Goal: Information Seeking & Learning: Understand process/instructions

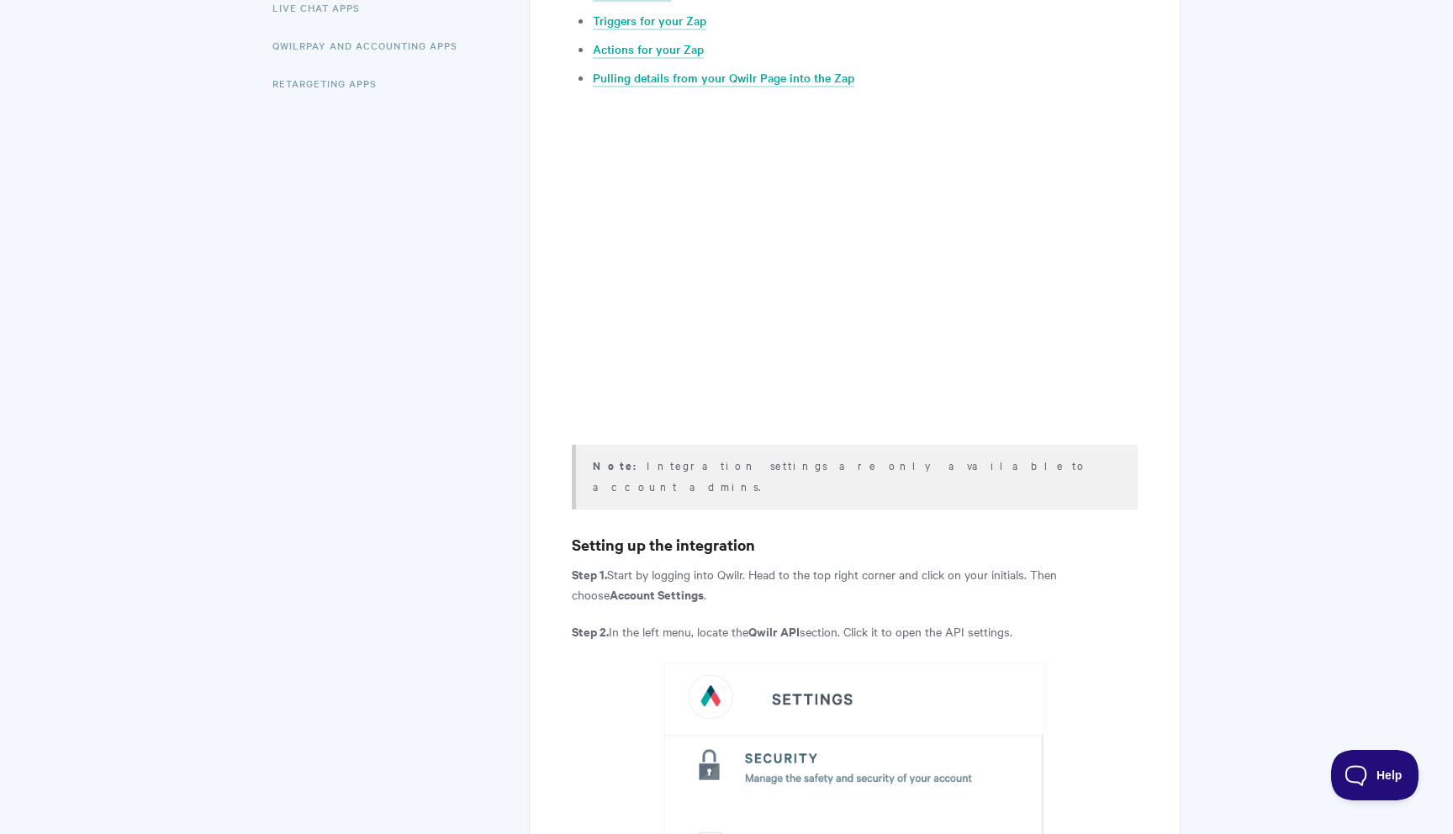
scroll to position [77, 0]
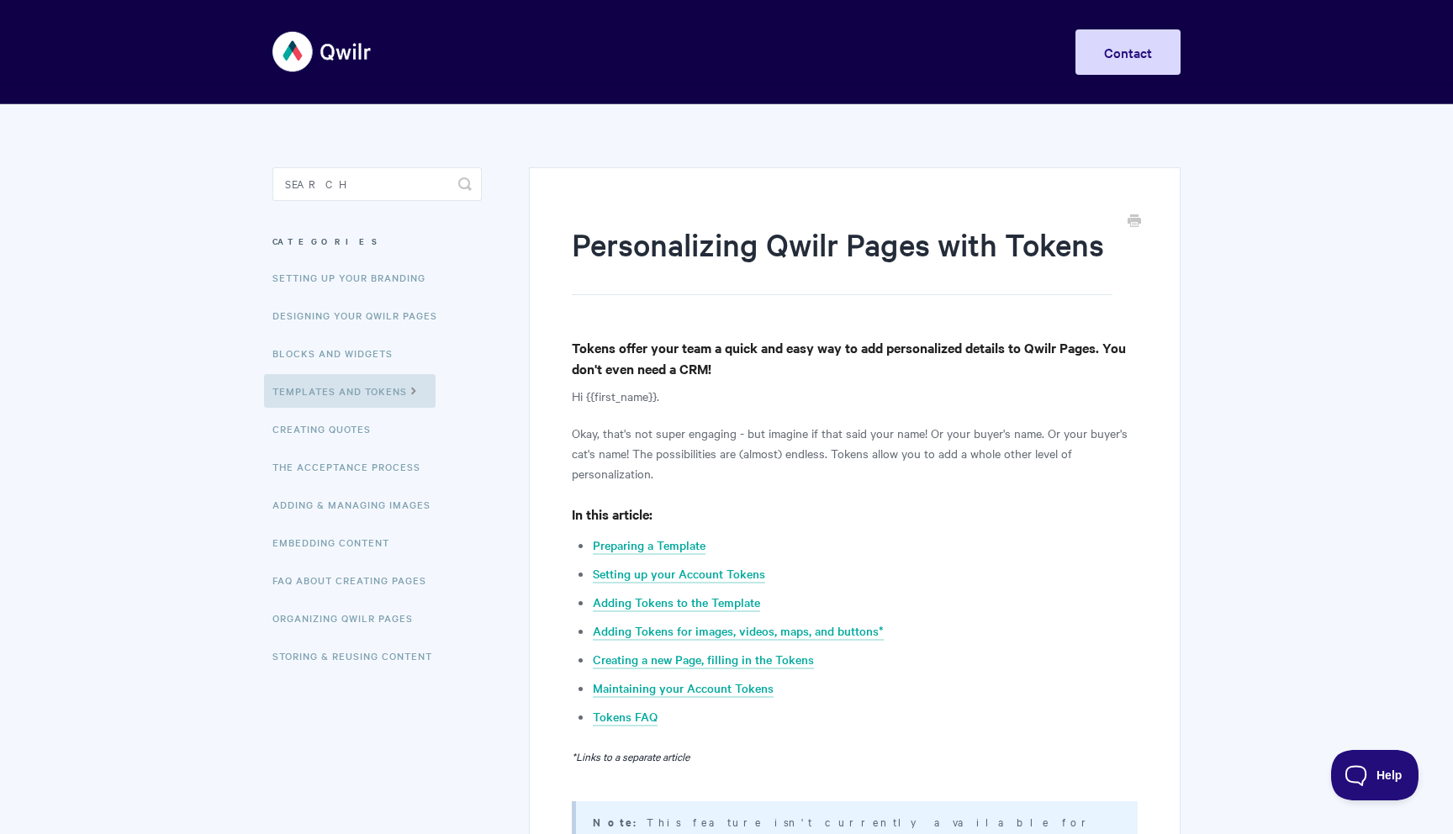
scroll to position [42, 0]
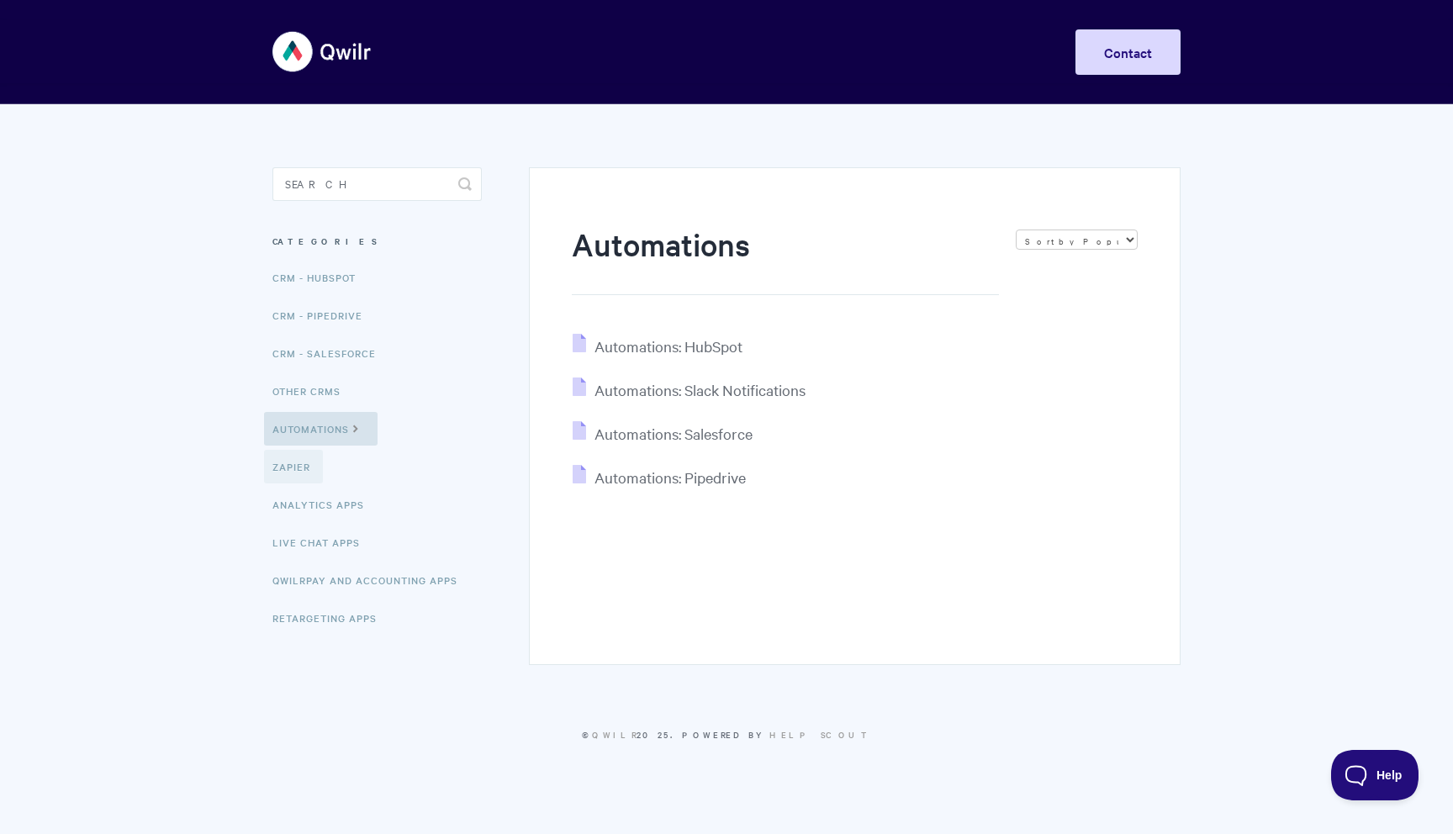
click at [287, 462] on link "Zapier" at bounding box center [293, 467] width 59 height 34
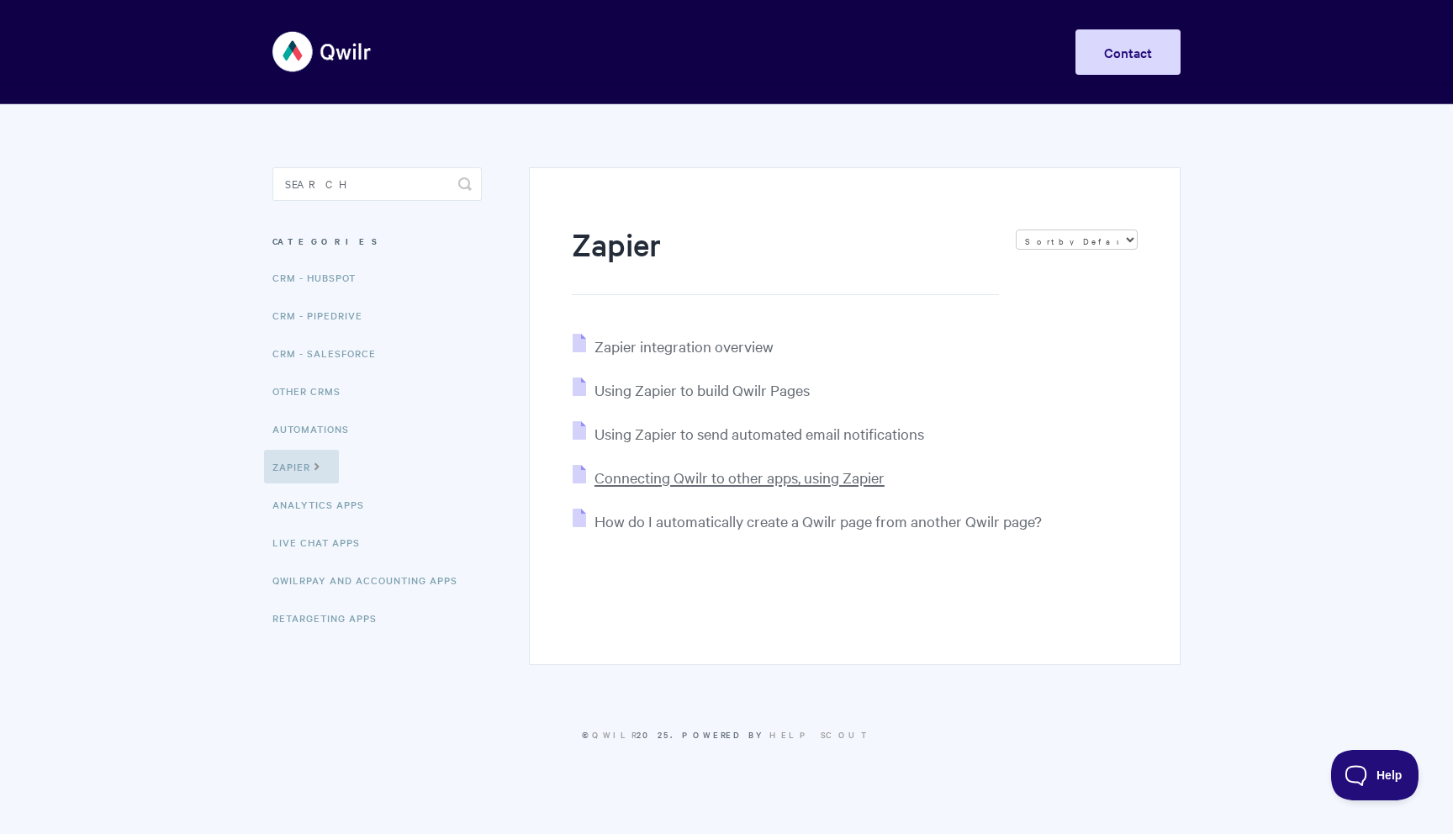
click at [766, 481] on span "Connecting Qwilr to other apps, using Zapier" at bounding box center [740, 477] width 290 height 19
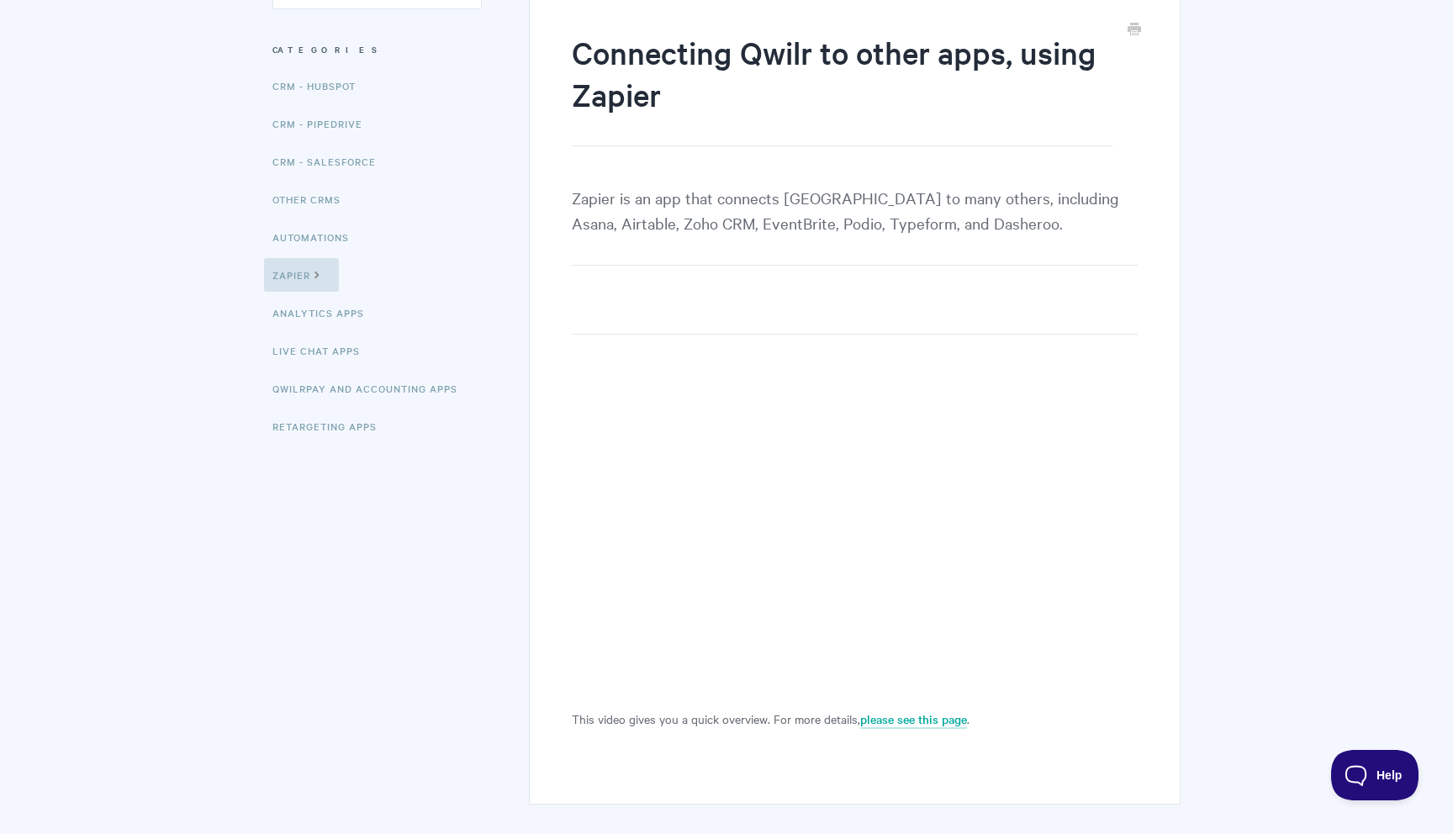
scroll to position [188, 0]
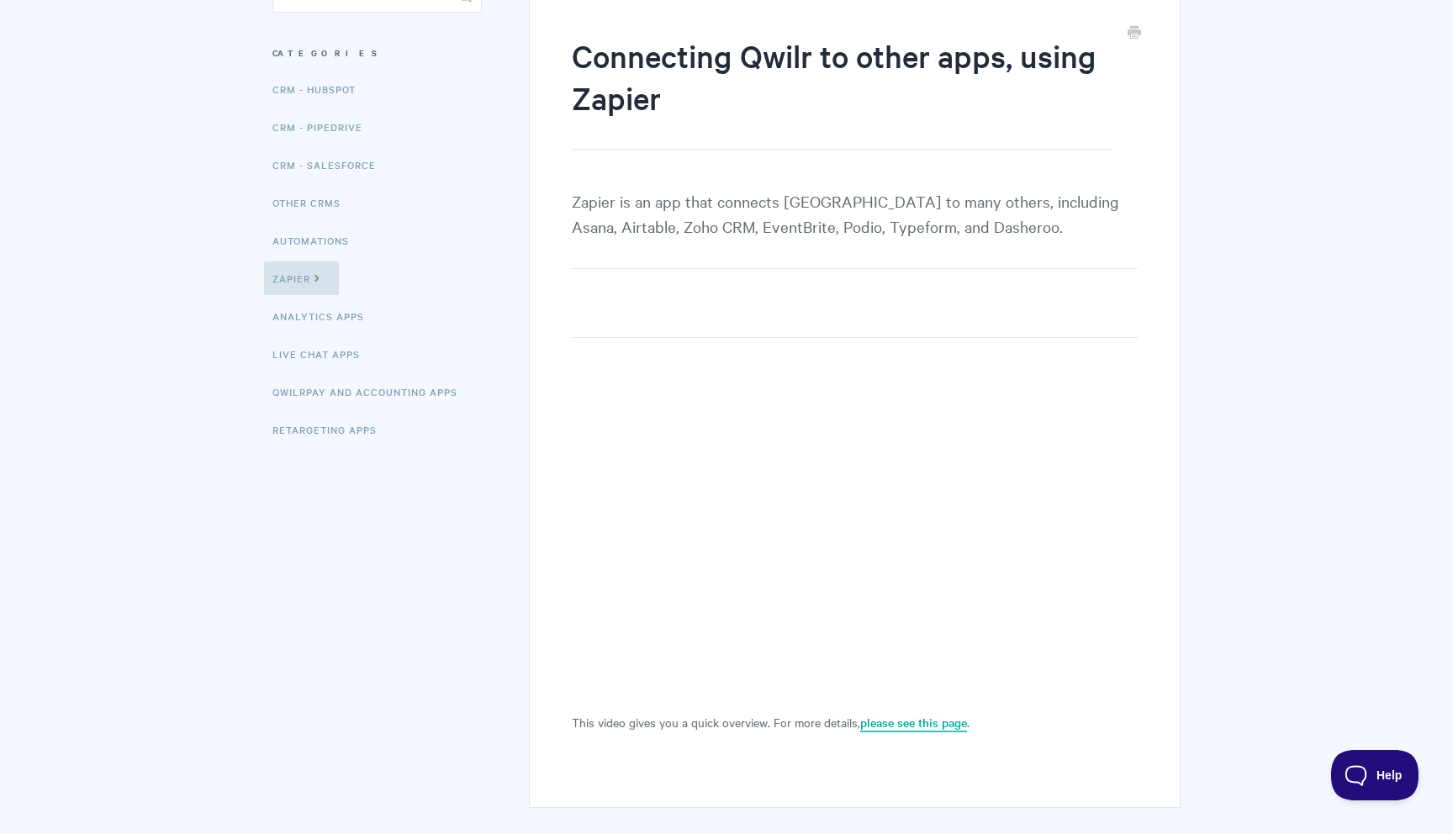
click at [917, 726] on link "please see this page" at bounding box center [913, 723] width 107 height 19
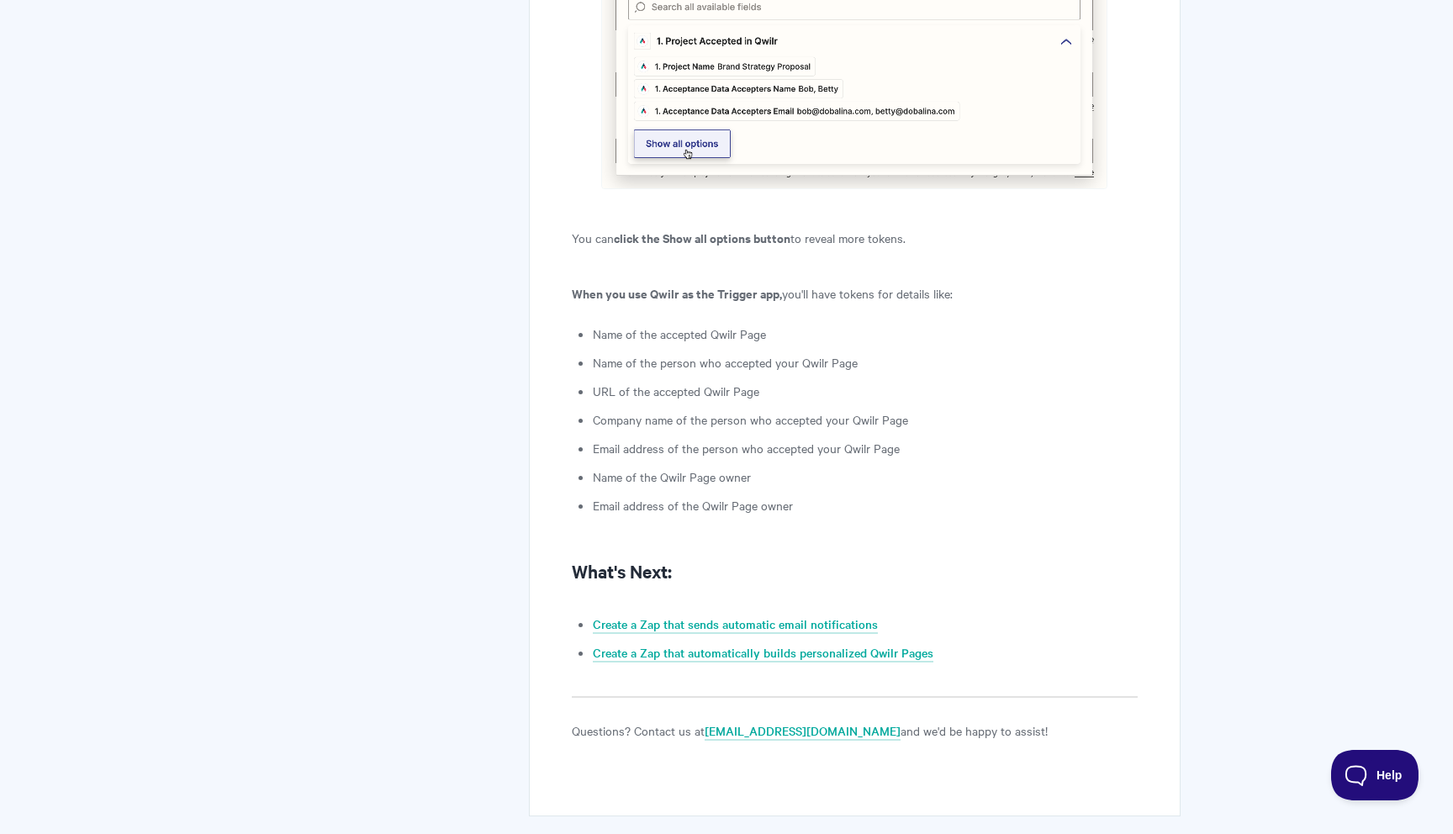
scroll to position [4007, 0]
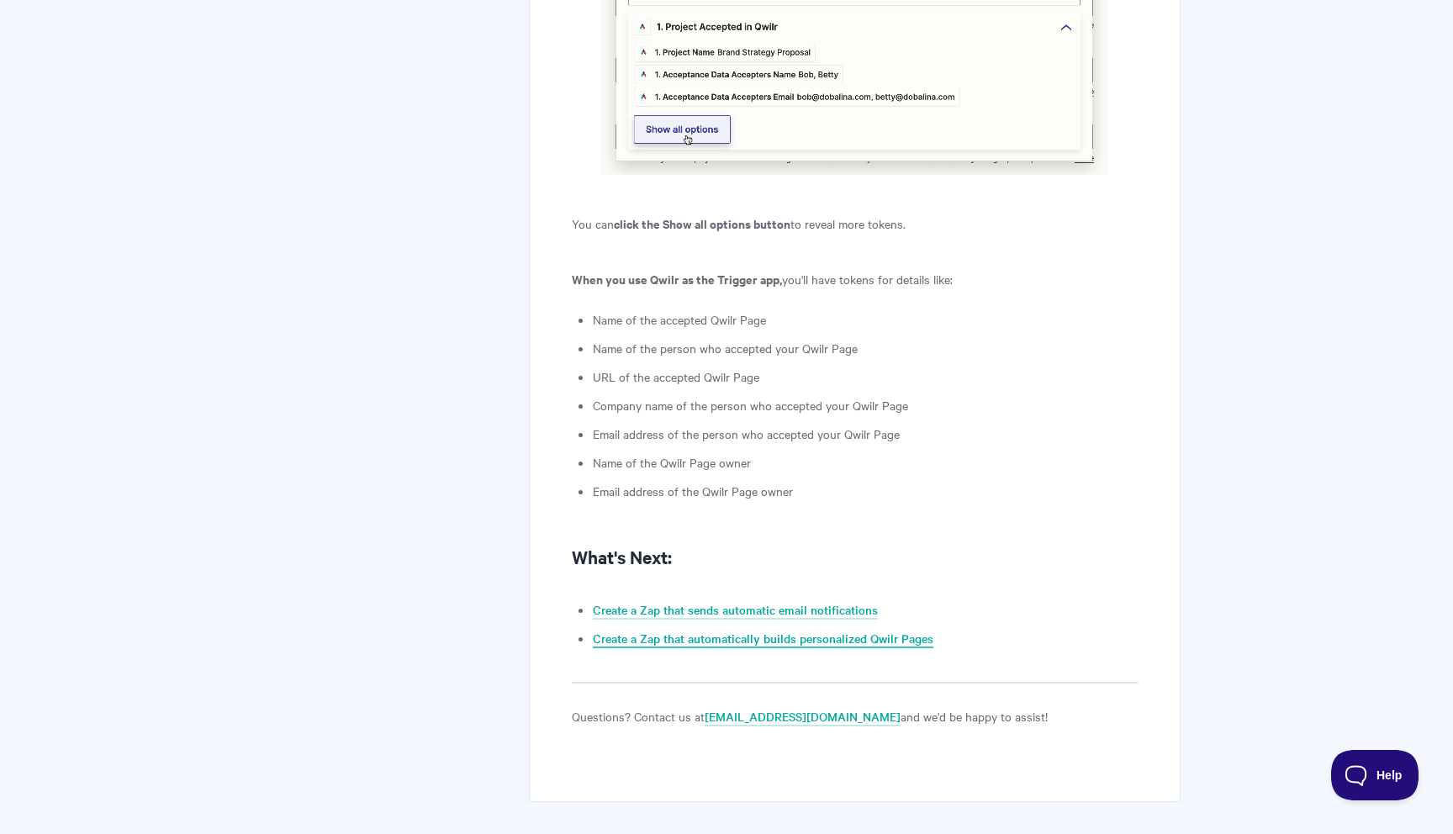
click at [790, 630] on link "Create a Zap that automatically builds personalized Qwilr Pages" at bounding box center [763, 639] width 341 height 19
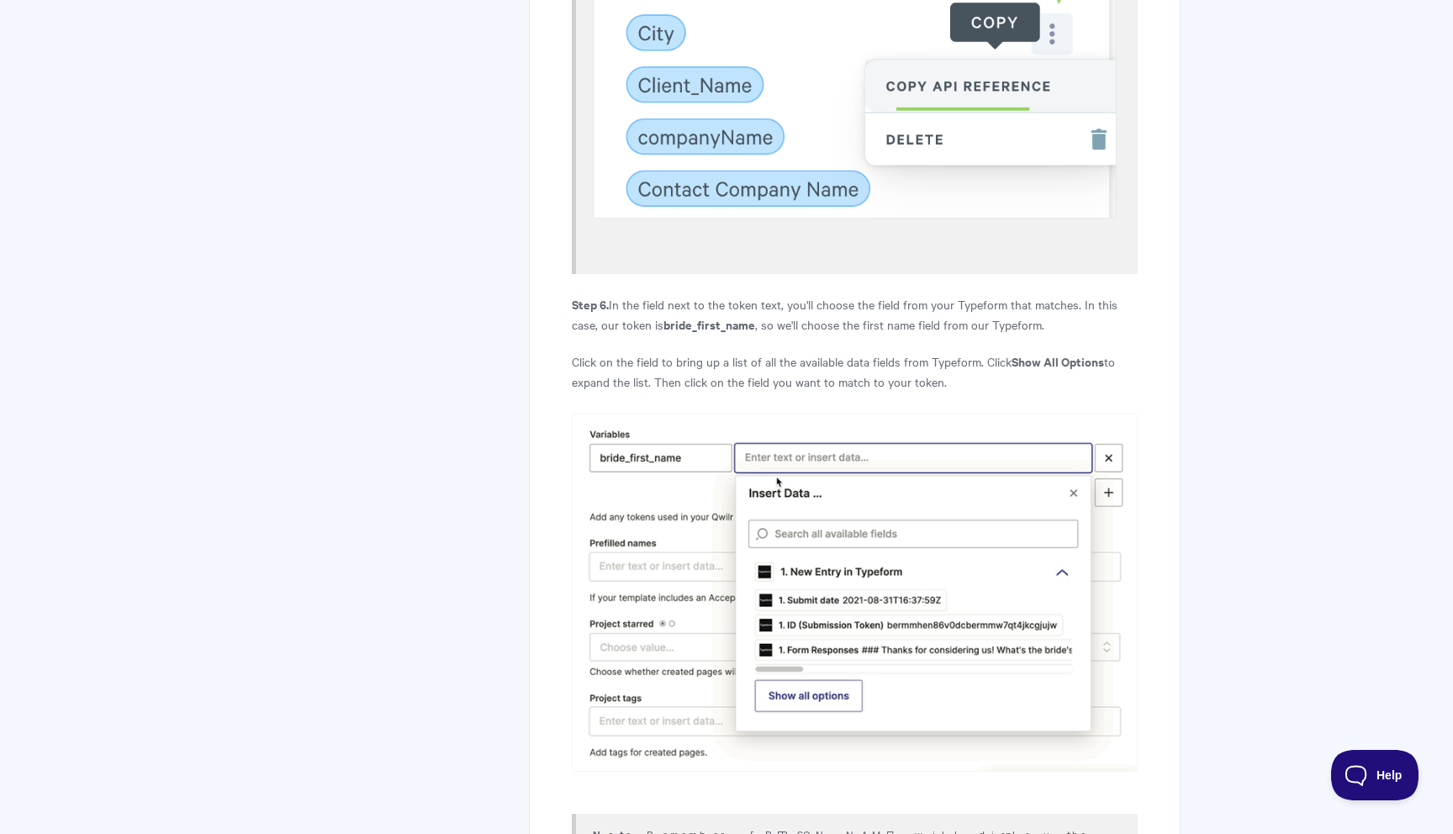
scroll to position [5591, 0]
